Goal: Obtain resource: Obtain resource

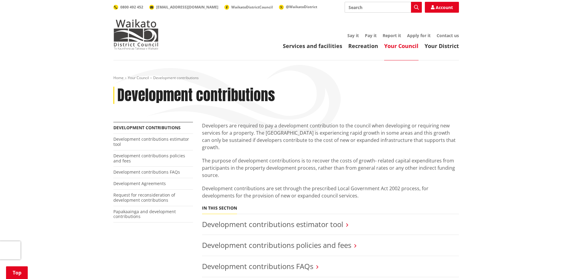
scroll to position [90, 0]
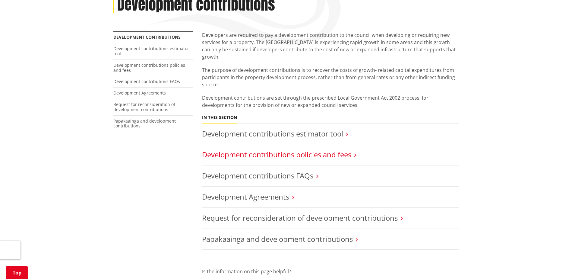
click at [338, 149] on link "Development contributions policies and fees" at bounding box center [276, 154] width 149 height 10
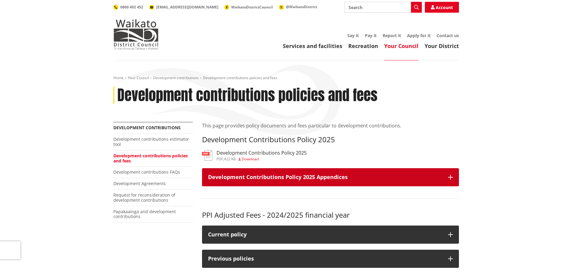
click at [451, 177] on icon "button" at bounding box center [450, 177] width 5 height 5
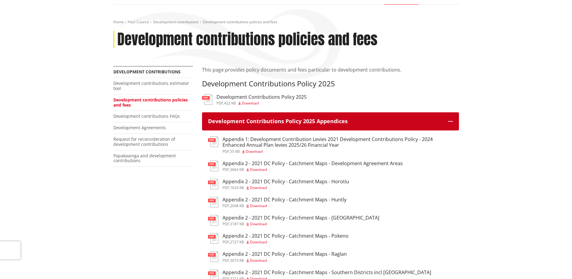
scroll to position [60, 0]
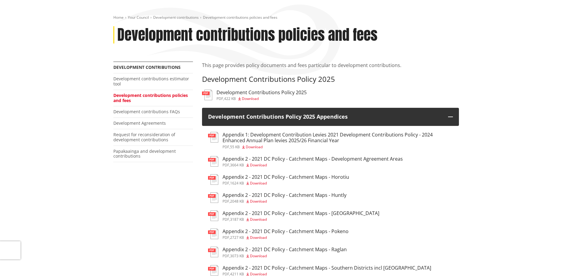
click at [272, 159] on h3 "Appendix 2 - 2021 DC Policy - Catchment Maps - Development Agreement Areas" at bounding box center [313, 159] width 180 height 6
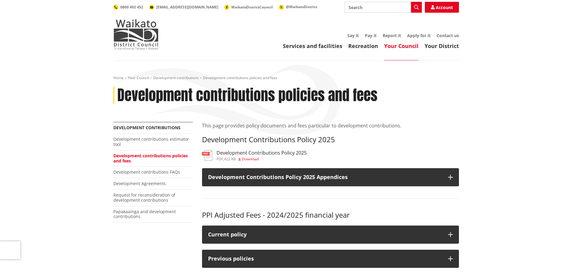
scroll to position [60, 0]
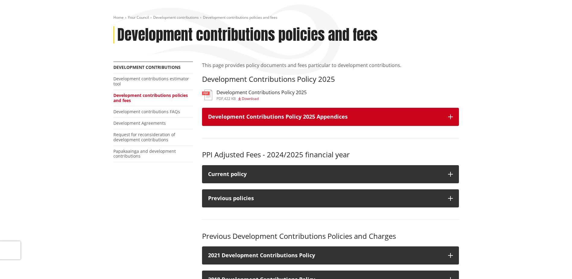
click at [454, 118] on button "Development Contributions Policy 2025 Appendices" at bounding box center [330, 117] width 257 height 18
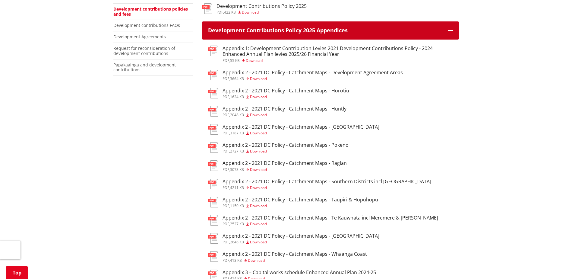
scroll to position [211, 0]
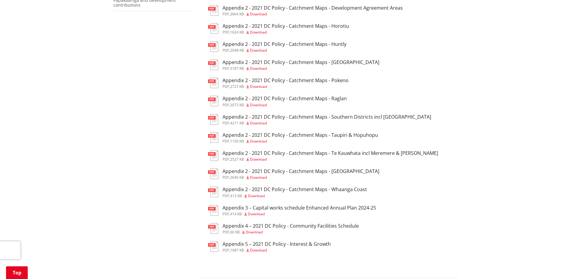
click at [315, 172] on h3 "Appendix 2 - 2021 DC Policy - Catchment Maps - Tuakau" at bounding box center [301, 171] width 157 height 6
